Goal: Information Seeking & Learning: Learn about a topic

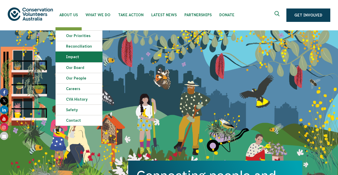
click at [77, 58] on link "Impact" at bounding box center [79, 57] width 47 height 10
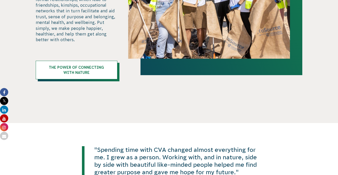
scroll to position [1459, 0]
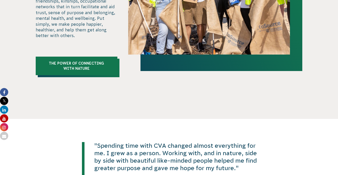
click at [86, 57] on link "The Power of Connecting with Nature" at bounding box center [77, 66] width 82 height 19
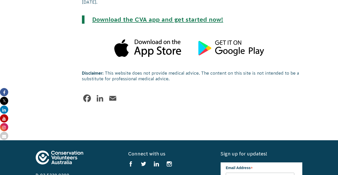
scroll to position [1428, 0]
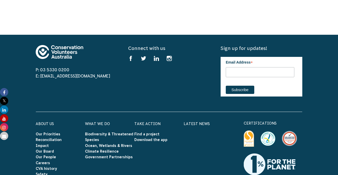
scroll to position [1537, 0]
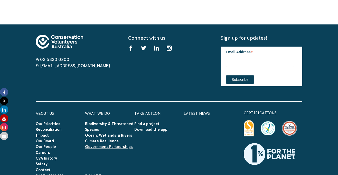
click at [110, 144] on link "Government Partnerships" at bounding box center [109, 146] width 48 height 4
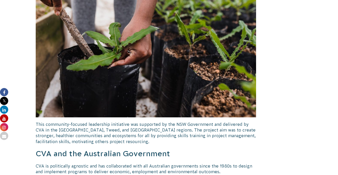
scroll to position [1579, 0]
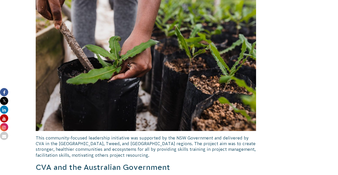
click at [146, 162] on h3 "CVA and the Australian Government" at bounding box center [146, 167] width 221 height 11
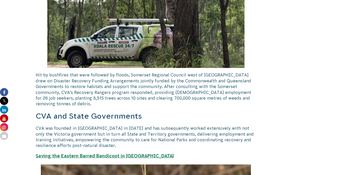
scroll to position [1173, 0]
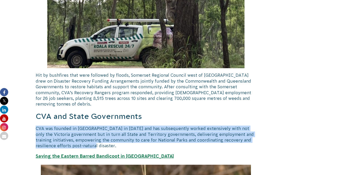
drag, startPoint x: 36, startPoint y: 102, endPoint x: 72, endPoint y: 119, distance: 39.4
click at [72, 125] on p "CVA was founded in Victoria in 1982 and has subsequently worked extensively wit…" at bounding box center [146, 136] width 221 height 23
copy p "CVA was founded in Victoria in 1982 and has subsequently worked extensively wit…"
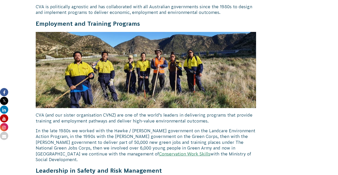
scroll to position [1757, 0]
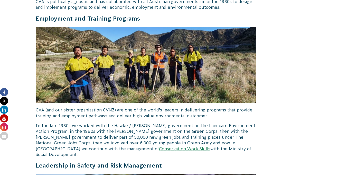
drag, startPoint x: 35, startPoint y: 95, endPoint x: 210, endPoint y: 119, distance: 176.2
copy p "In the late 1980s we worked with the Hawke / Keating government on the Landcare…"
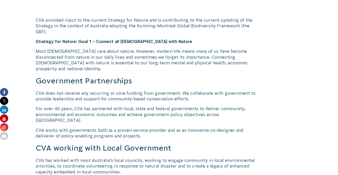
scroll to position [380, 0]
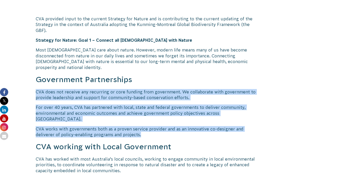
drag, startPoint x: 141, startPoint y: 121, endPoint x: 33, endPoint y: 86, distance: 113.1
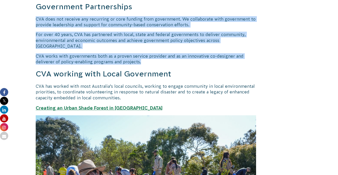
scroll to position [453, 0]
copy div "CVA does not receive any recurring or core funding from government. We collabor…"
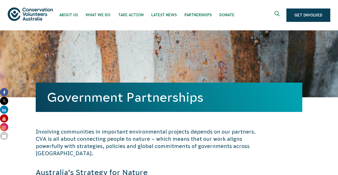
scroll to position [0, 0]
